Goal: Book appointment/travel/reservation

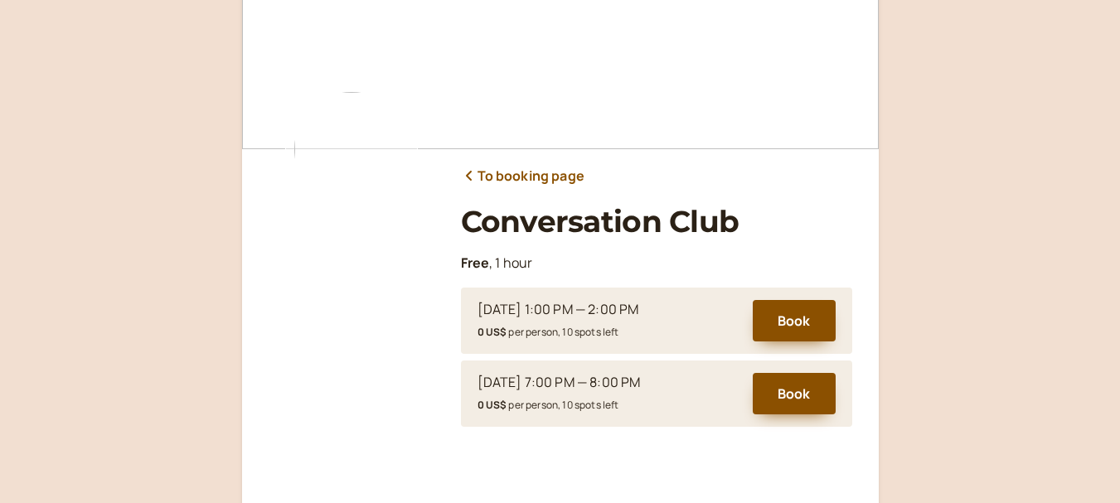
scroll to position [83, 0]
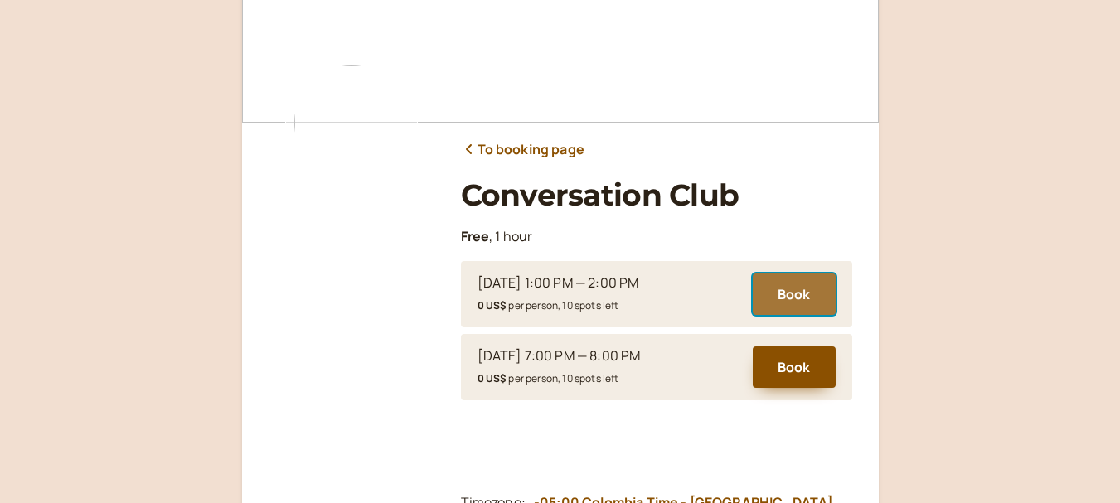
click at [803, 289] on button "Book" at bounding box center [794, 294] width 83 height 41
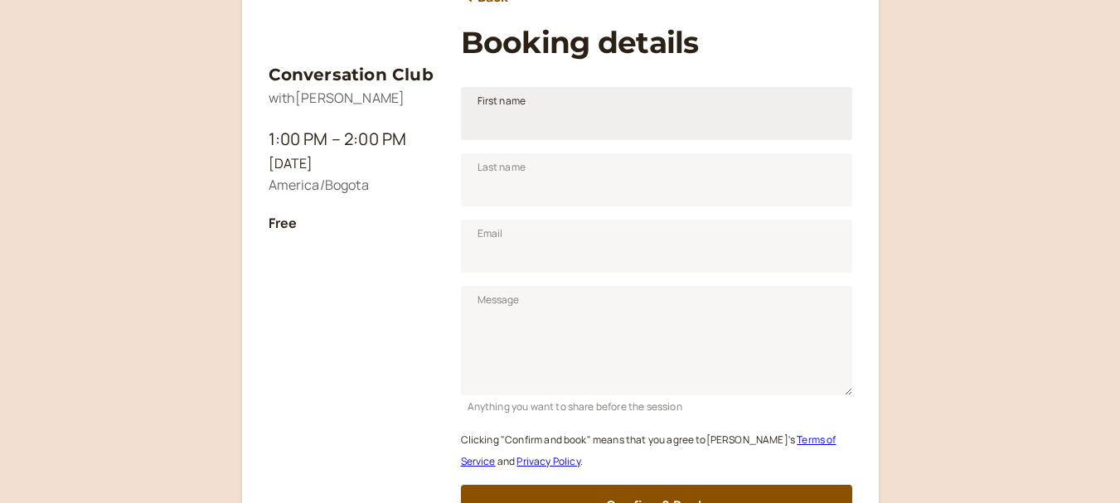
scroll to position [206, 0]
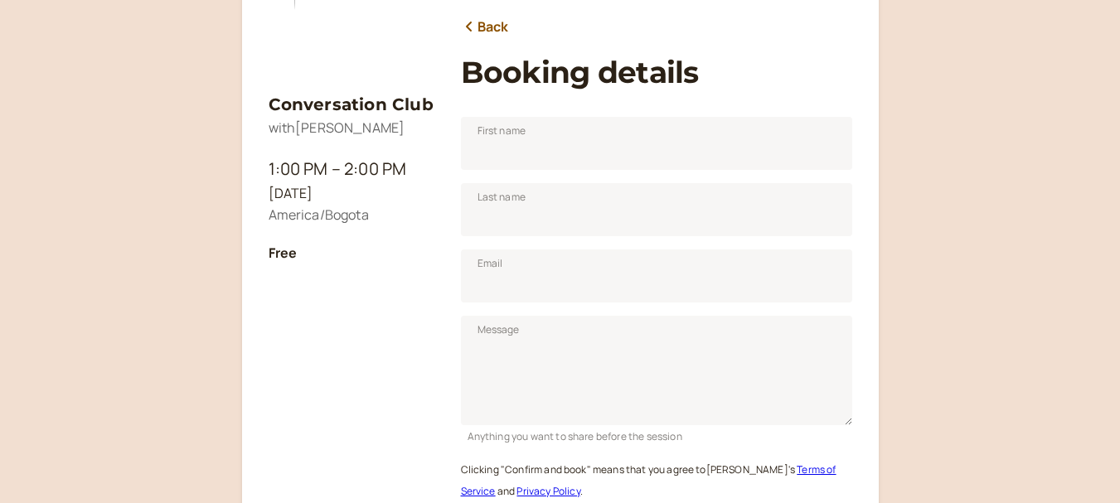
click at [492, 29] on link "Back" at bounding box center [485, 28] width 48 height 22
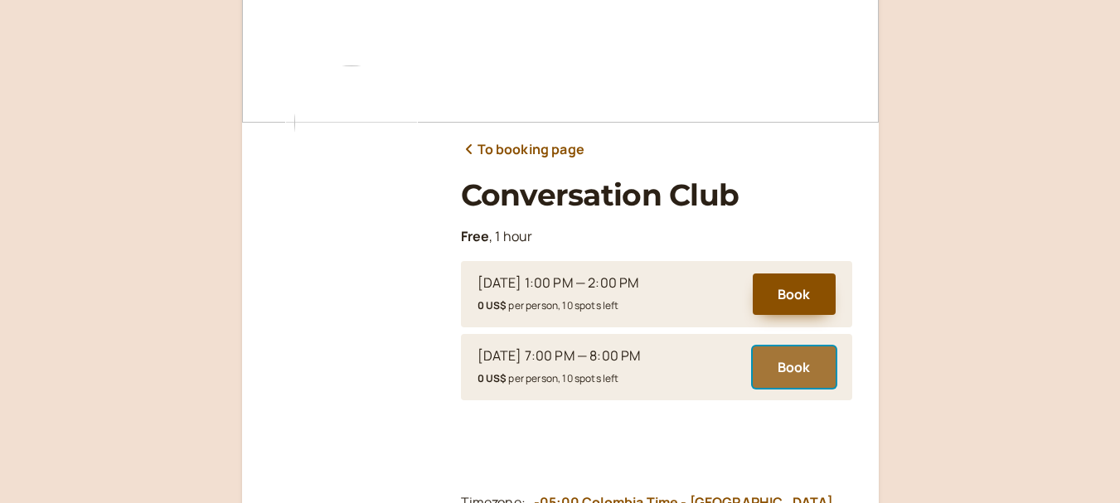
click at [805, 371] on button "Book" at bounding box center [794, 367] width 83 height 41
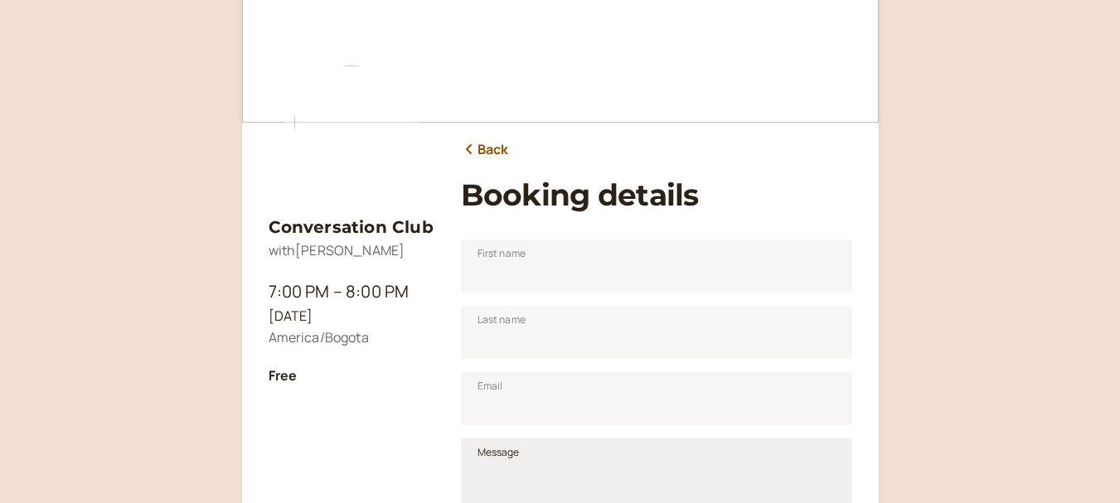
scroll to position [206, 0]
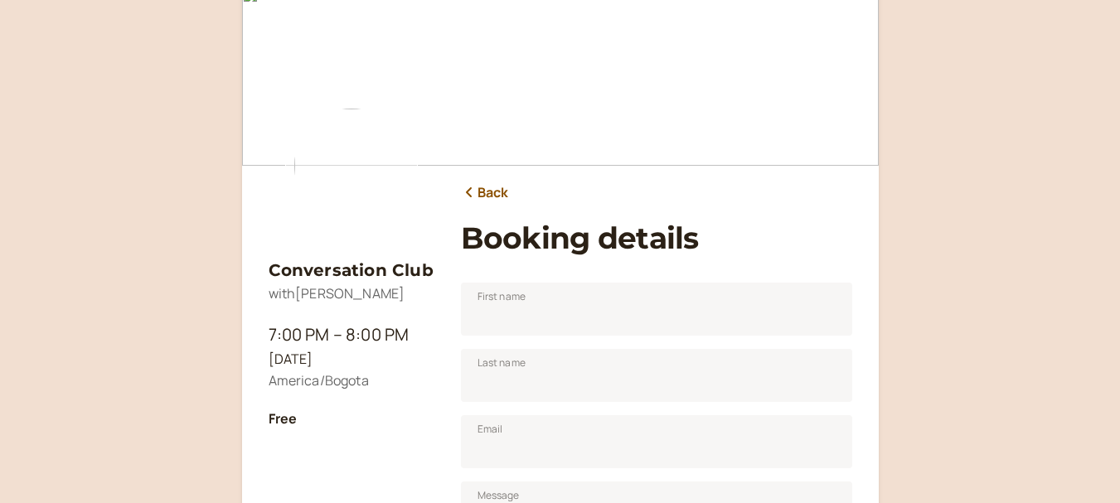
click at [471, 186] on icon at bounding box center [469, 192] width 17 height 13
